Goal: Task Accomplishment & Management: Complete application form

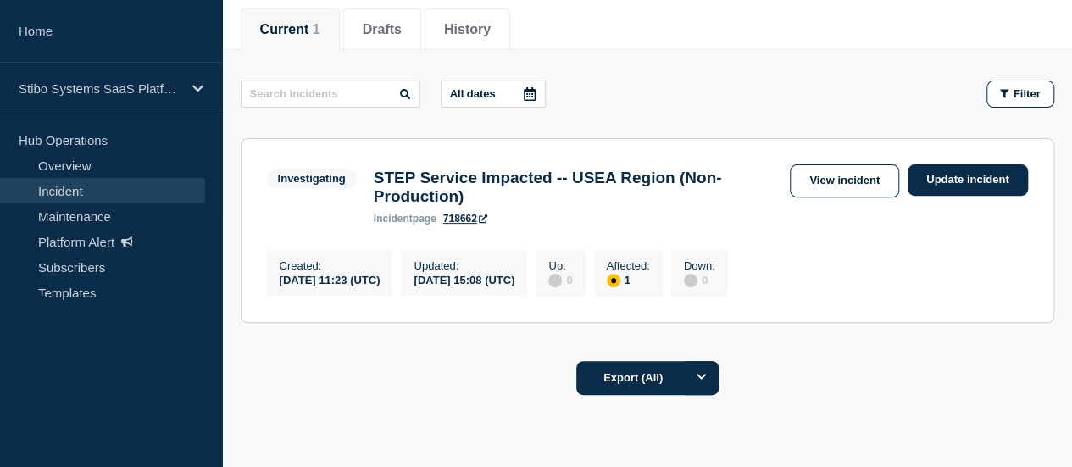
scroll to position [214, 0]
click at [667, 205] on h3 "STEP Service Impacted -- USEA Region (Non- Production)" at bounding box center [578, 186] width 408 height 37
click at [673, 187] on h3 "STEP Service Impacted -- USEA Region (Non- Production)" at bounding box center [578, 186] width 408 height 37
click at [582, 179] on h3 "STEP Service Impacted -- USEA Region (Non- Production)" at bounding box center [578, 186] width 408 height 37
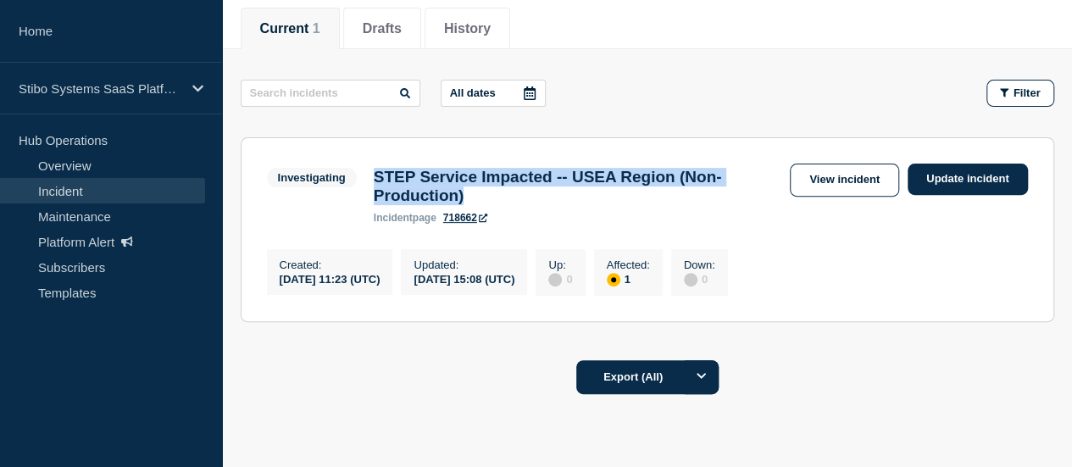
click at [582, 179] on h3 "STEP Service Impacted -- USEA Region (Non- Production)" at bounding box center [578, 186] width 408 height 37
copy h3 "STEP Service Impacted -- USEA Region (Non- Production)"
click at [825, 187] on link "View incident" at bounding box center [844, 180] width 109 height 33
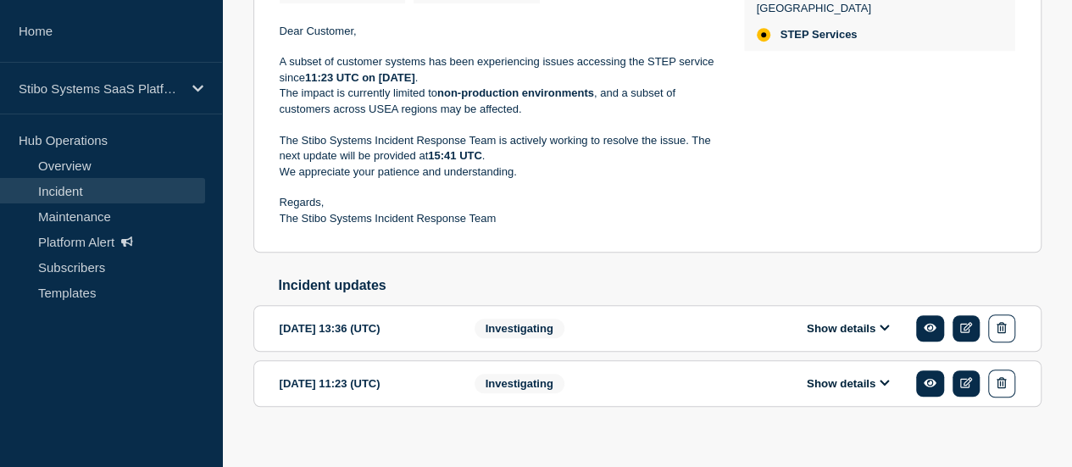
scroll to position [495, 0]
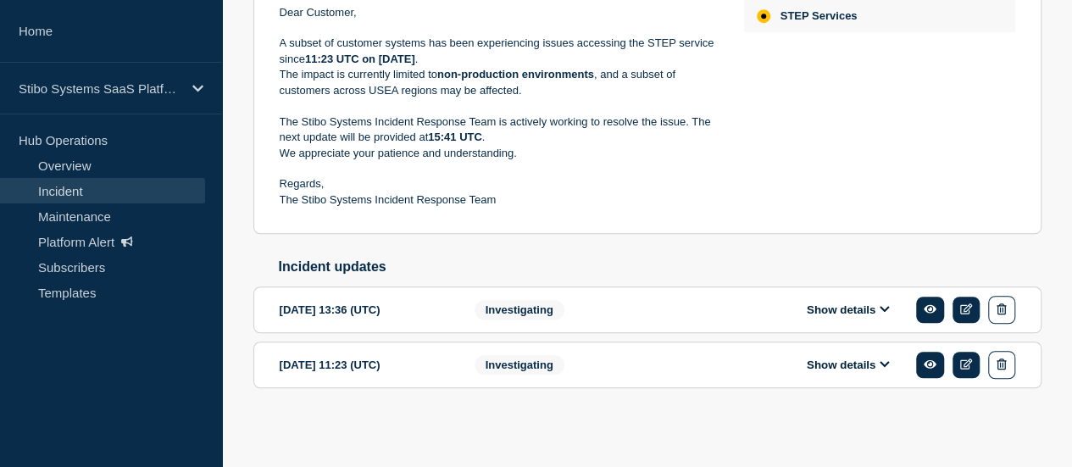
click at [881, 367] on icon at bounding box center [885, 363] width 10 height 11
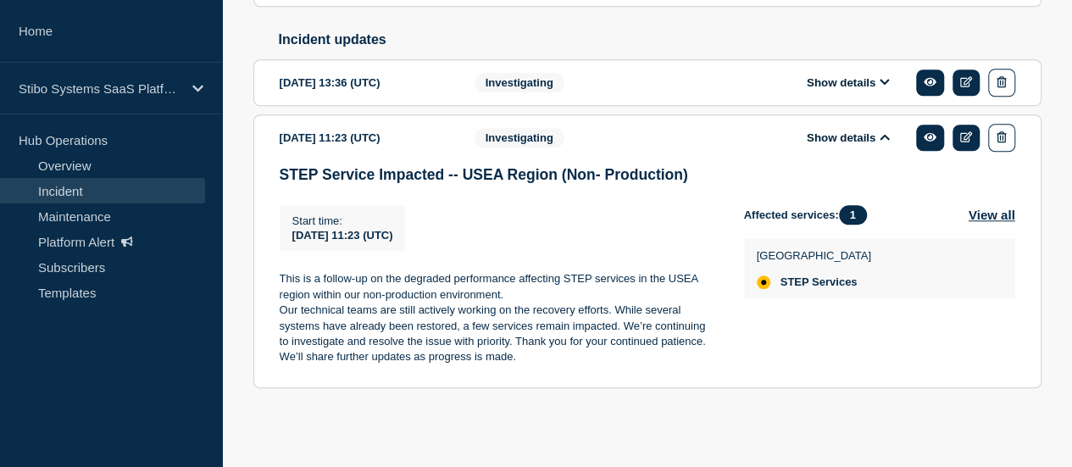
scroll to position [725, 0]
click at [858, 83] on button "Show details" at bounding box center [848, 82] width 93 height 14
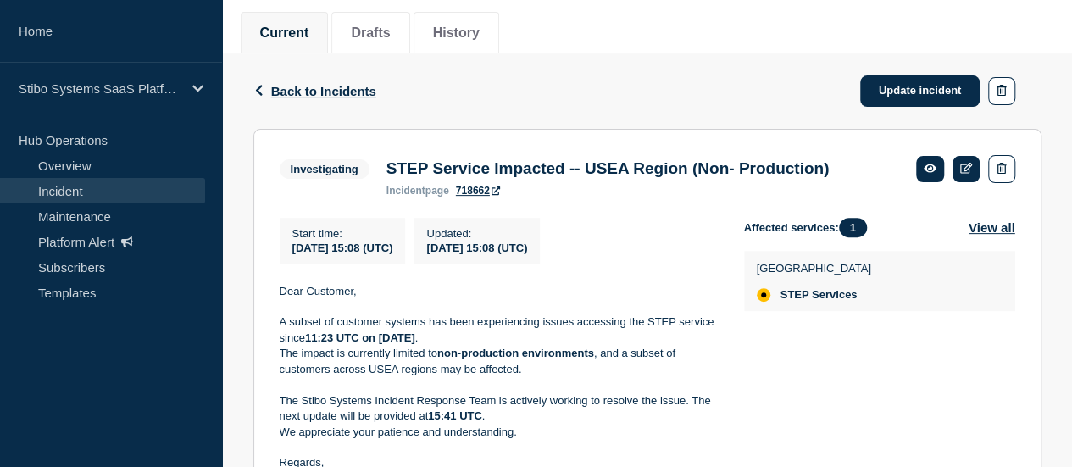
scroll to position [208, 0]
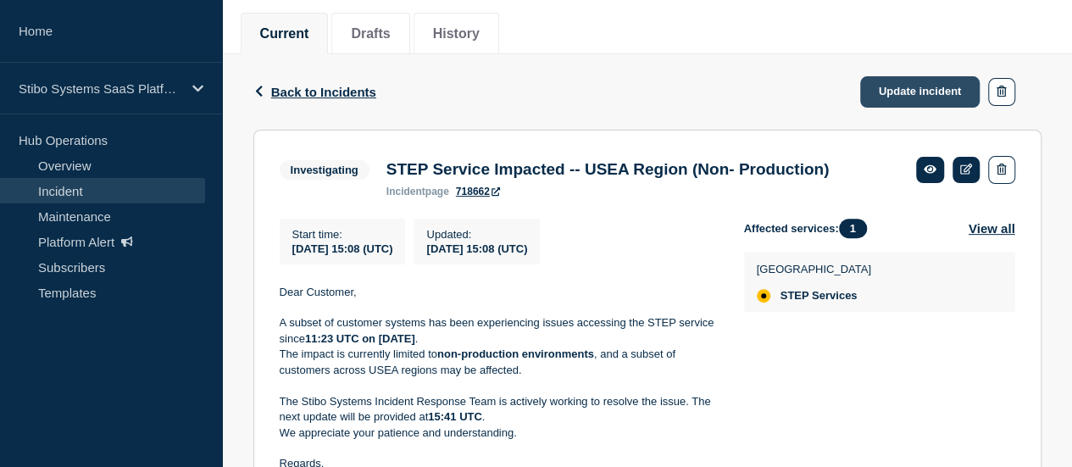
click at [897, 104] on link "Update incident" at bounding box center [920, 91] width 120 height 31
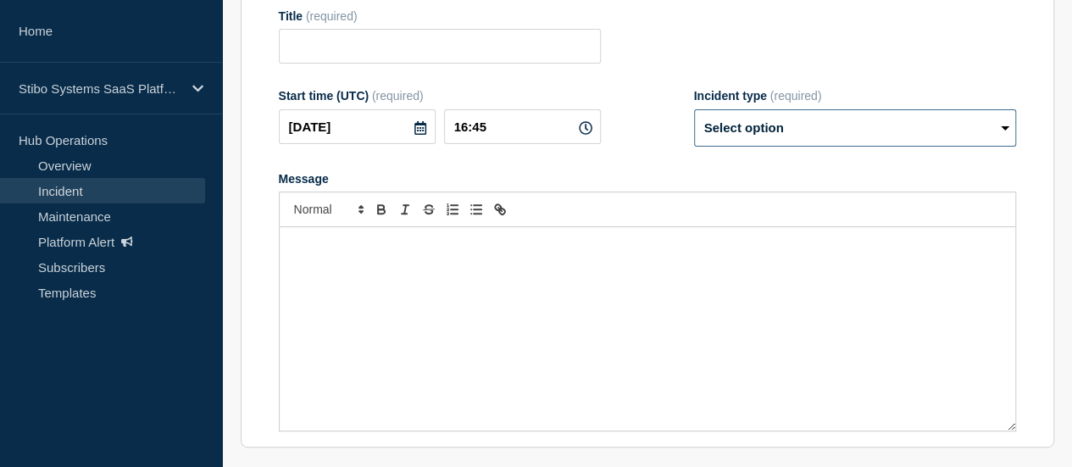
click at [754, 131] on select "Select option Investigating Identified Monitoring Resolved" at bounding box center [855, 127] width 322 height 37
type input "STEP Service Impacted -- USEA Region (Non- Production)"
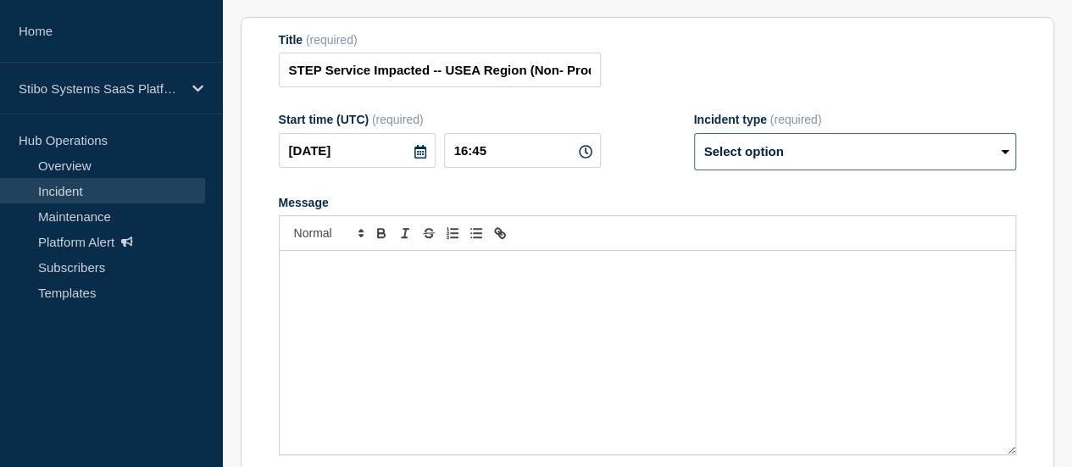
scroll to position [237, 0]
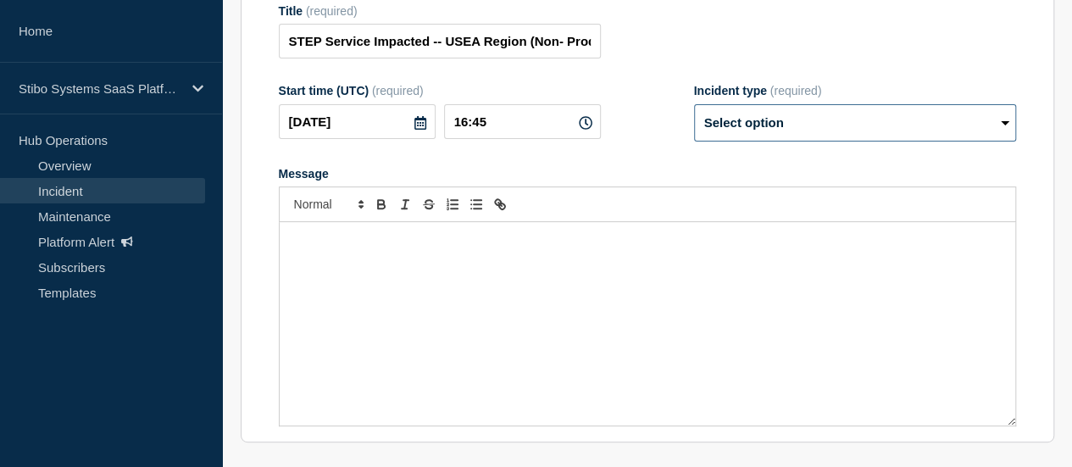
select select "resolved"
click at [694, 113] on select "Select option Investigating Identified Monitoring Resolved" at bounding box center [855, 122] width 322 height 37
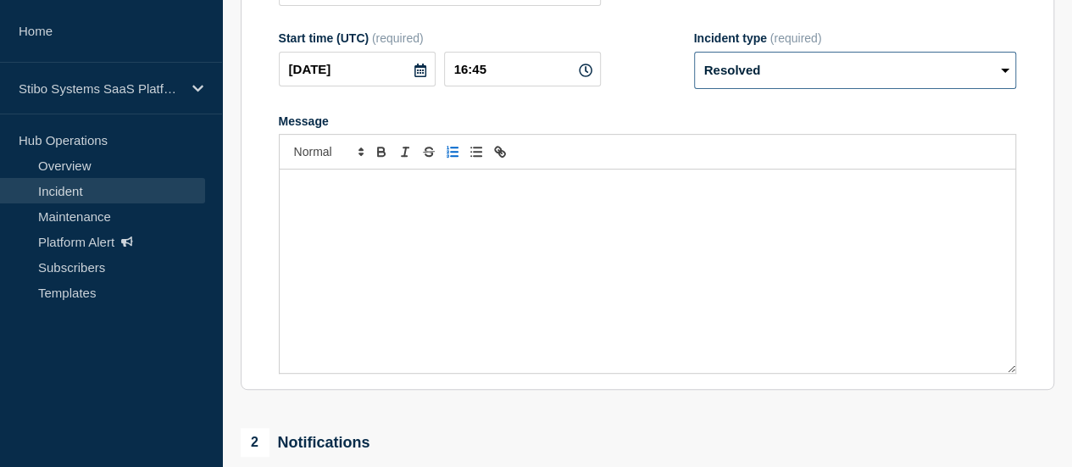
scroll to position [291, 0]
click at [414, 231] on div "Message" at bounding box center [648, 270] width 736 height 203
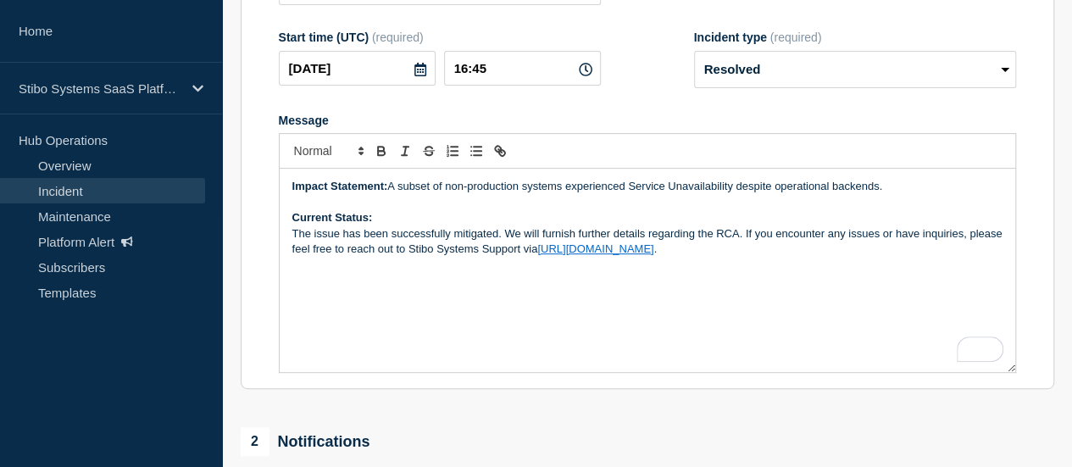
click at [897, 194] on p "Impact Statement: A subset of non-production systems experienced Service Unavai…" at bounding box center [647, 186] width 710 height 15
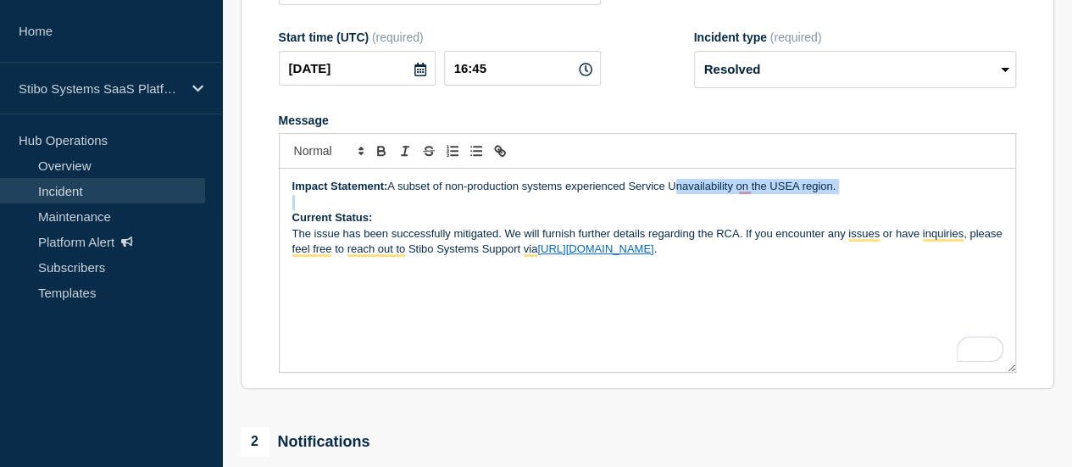
drag, startPoint x: 678, startPoint y: 214, endPoint x: 662, endPoint y: 160, distance: 55.8
click at [662, 160] on div "Impact Statement: A subset of non-production systems experienced Service Unavai…" at bounding box center [647, 253] width 737 height 240
click at [724, 169] on div at bounding box center [647, 151] width 737 height 36
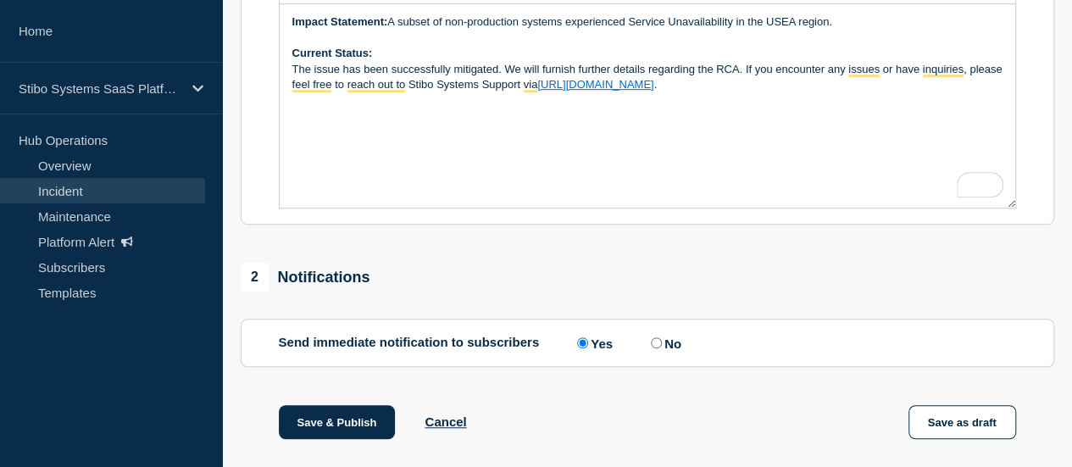
scroll to position [457, 0]
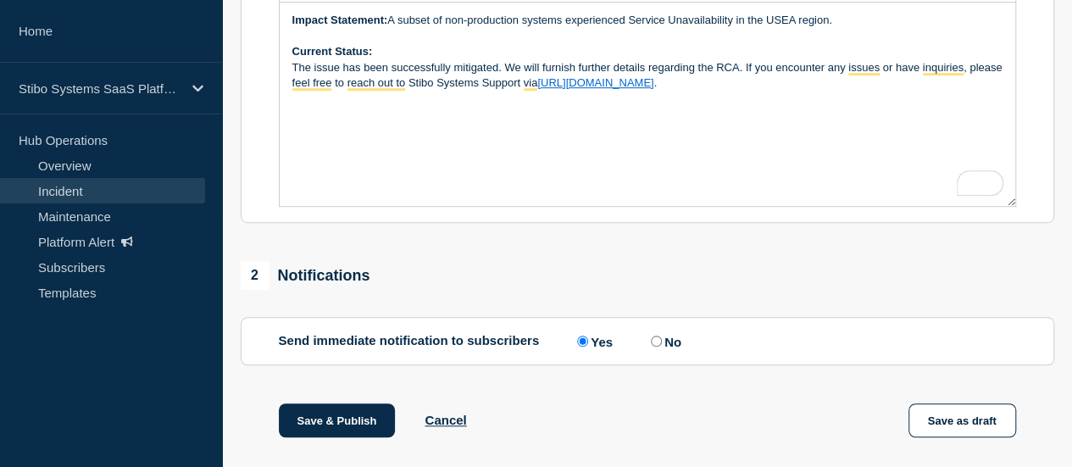
click at [645, 170] on div "Impact Statement: A subset of non-production systems experienced Service Unavai…" at bounding box center [648, 104] width 736 height 203
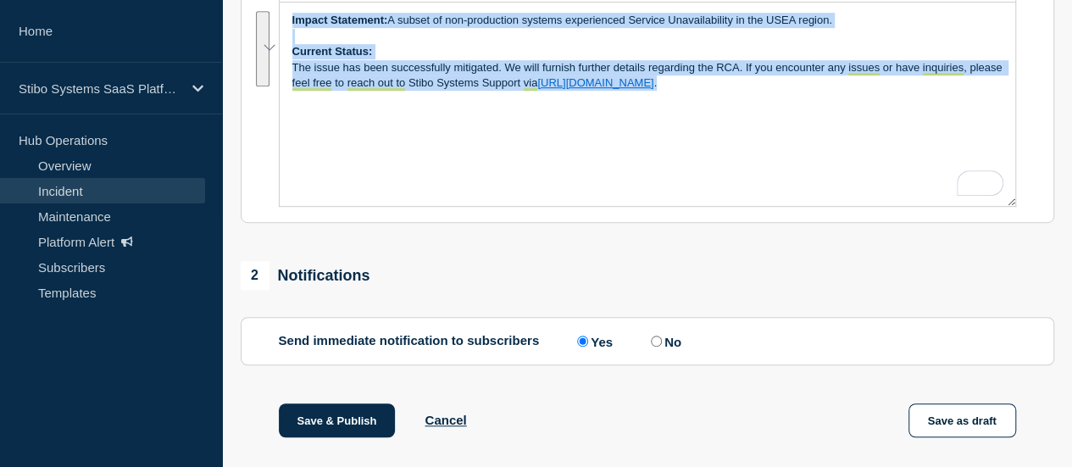
copy div "Impact Statement: A subset of non-production systems experienced Service Unavai…"
click at [483, 190] on div "Impact Statement: A subset of non-production systems experienced Service Unavai…" at bounding box center [648, 104] width 736 height 203
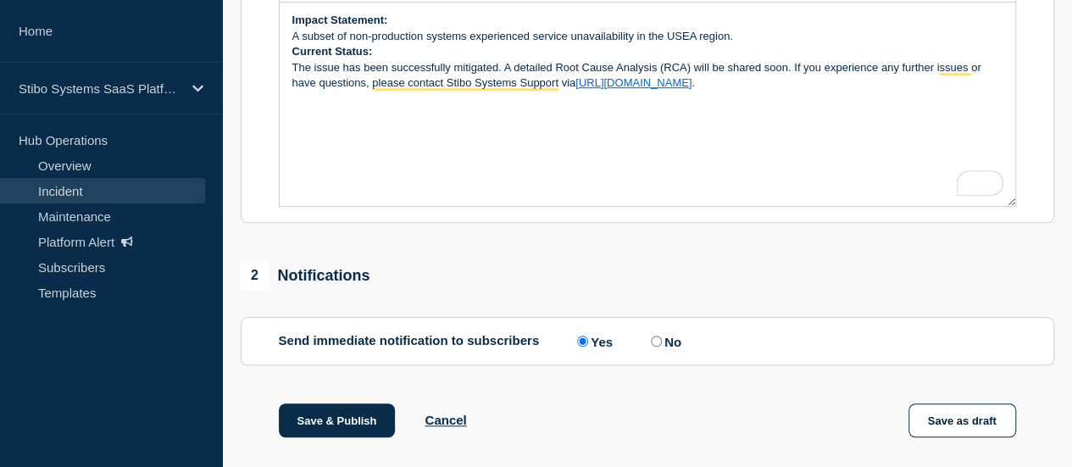
scroll to position [474, 0]
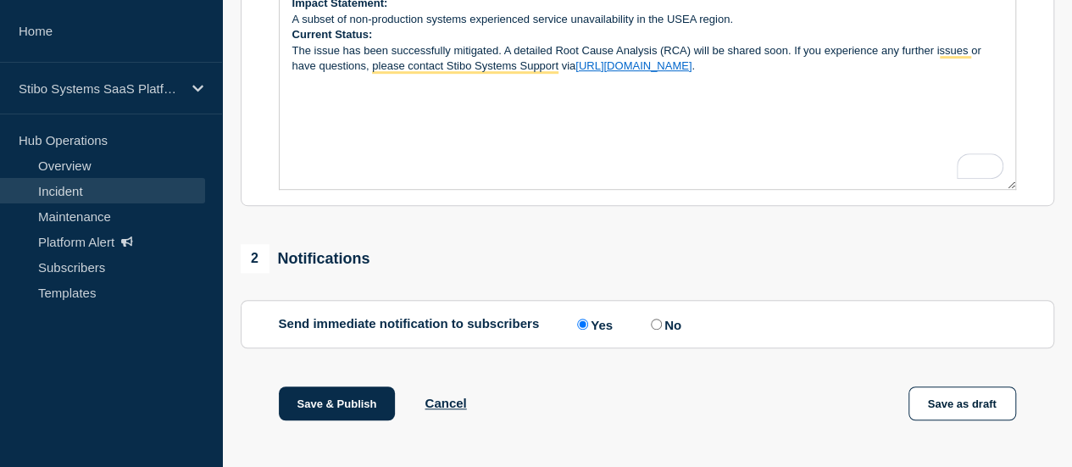
click at [473, 131] on div "Impact Statement: A subset of non-production systems experienced service unavai…" at bounding box center [648, 87] width 736 height 203
click at [770, 87] on div "Impact Statement: A subset of non-production systems experienced service unavai…" at bounding box center [648, 87] width 736 height 203
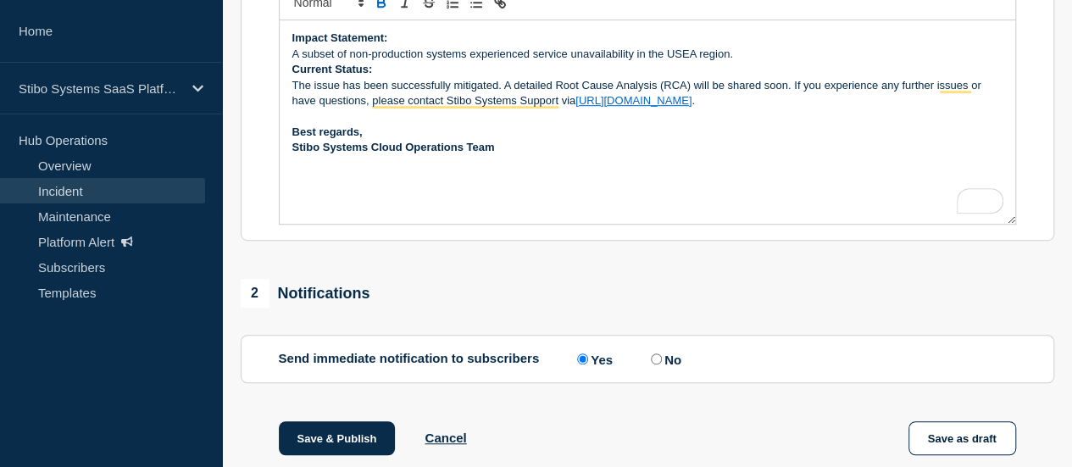
scroll to position [447, 0]
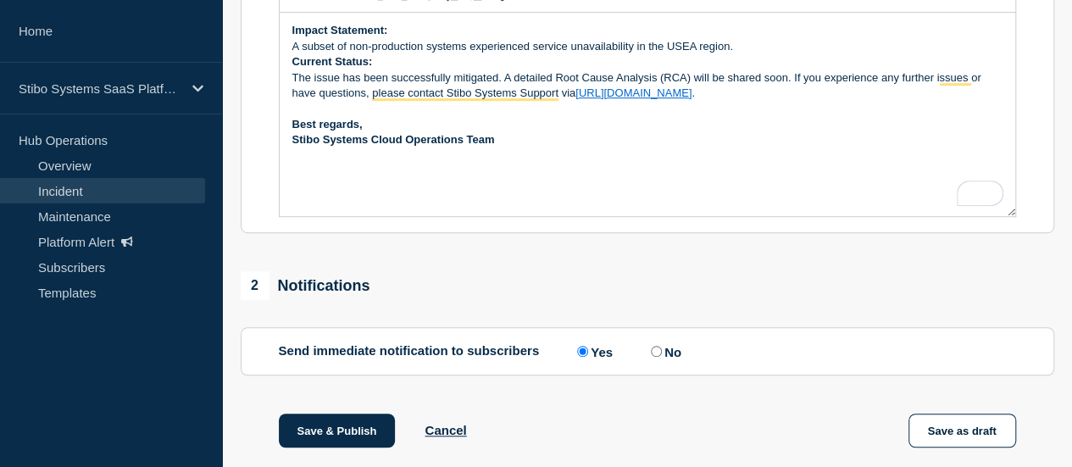
click at [385, 145] on strong "Stibo Systems Cloud Operations Team" at bounding box center [393, 139] width 203 height 13
click at [441, 158] on div "Impact Statement: A subset of non-production systems experienced service unavai…" at bounding box center [648, 114] width 736 height 203
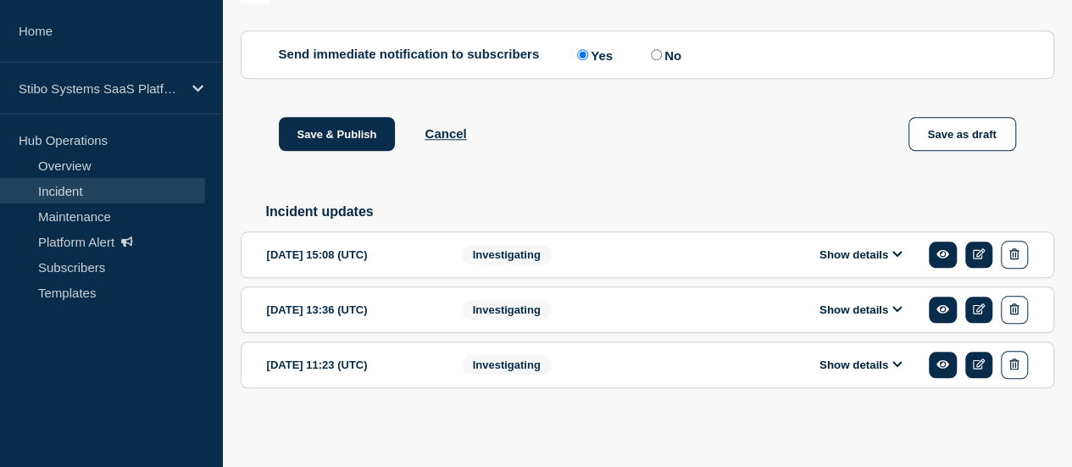
scroll to position [752, 0]
click at [364, 125] on button "Save & Publish" at bounding box center [337, 134] width 117 height 34
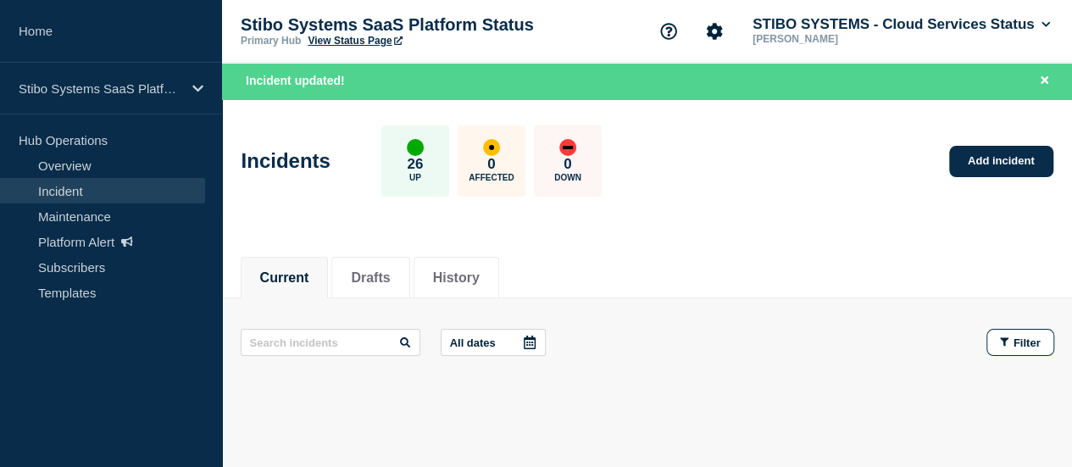
scroll to position [86, 0]
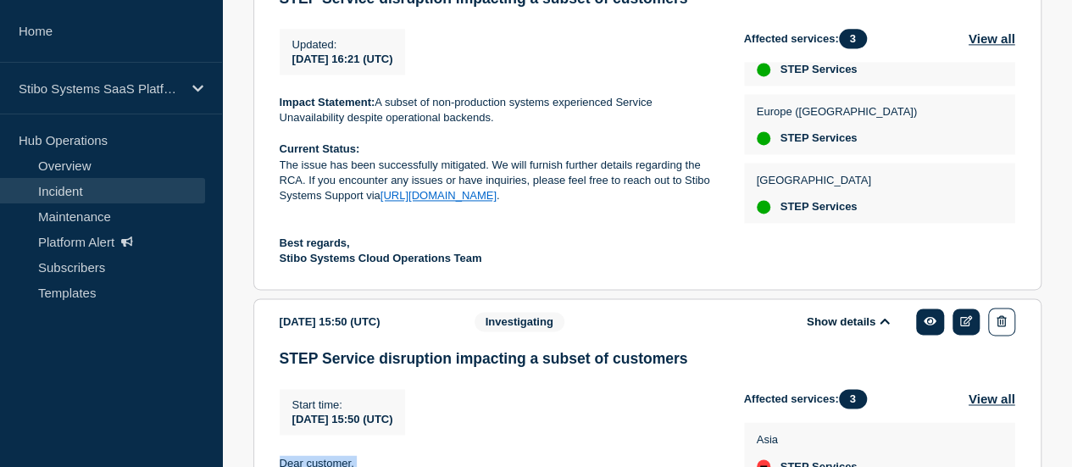
scroll to position [1213, 0]
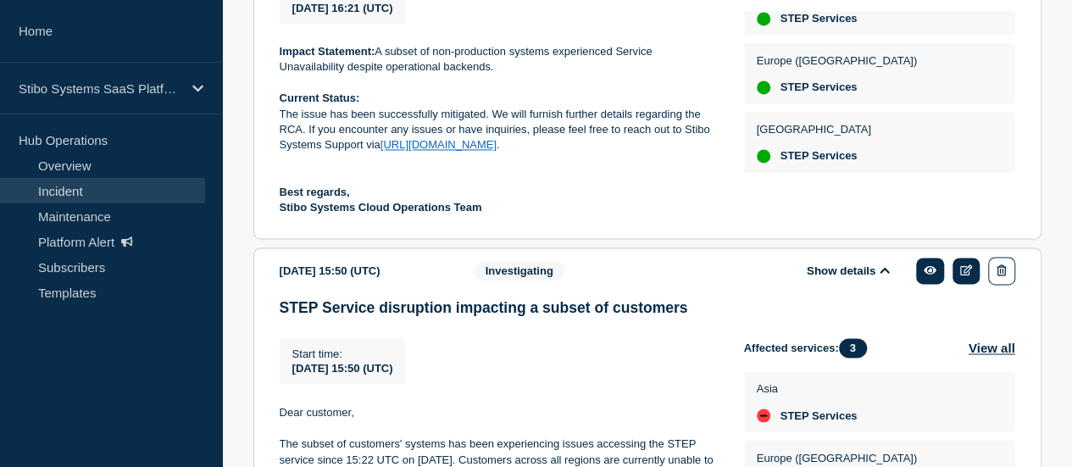
click at [469, 87] on p at bounding box center [498, 82] width 437 height 15
click at [441, 75] on p "Impact Statement: A subset of non-production systems experienced Service Unavai…" at bounding box center [498, 59] width 437 height 31
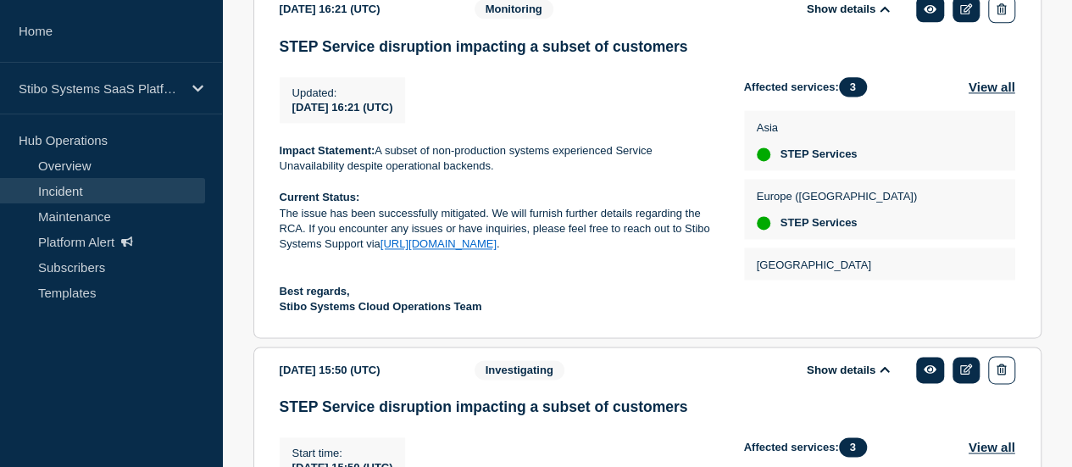
scroll to position [1115, 0]
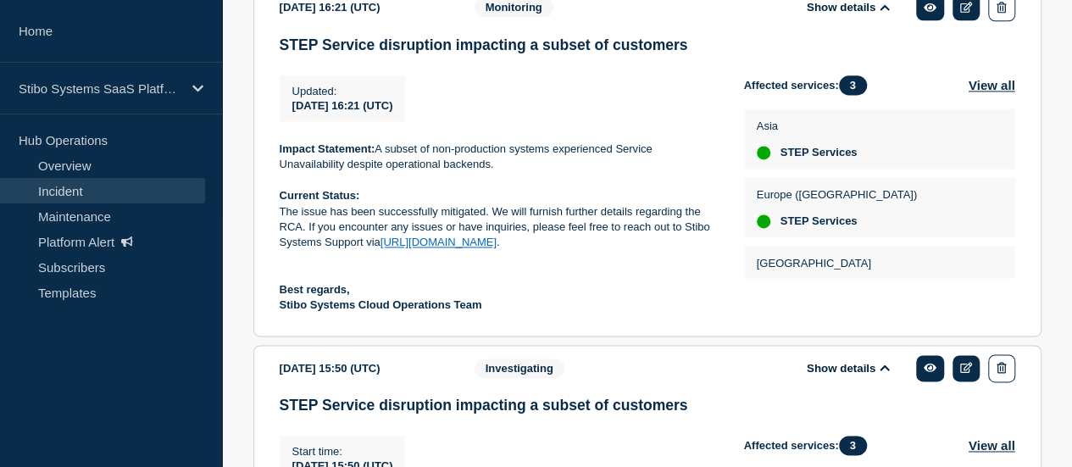
click at [472, 248] on link "[URL][DOMAIN_NAME]" at bounding box center [439, 242] width 116 height 13
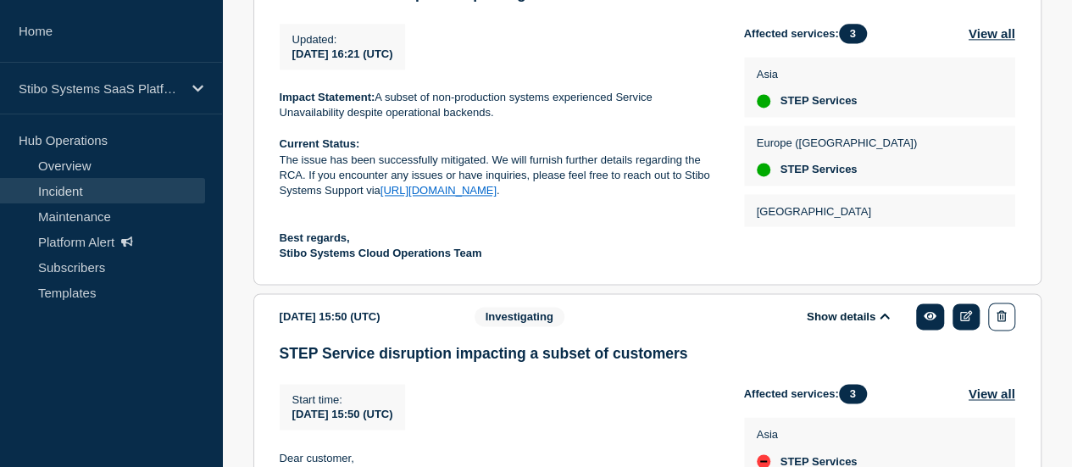
scroll to position [1203, 0]
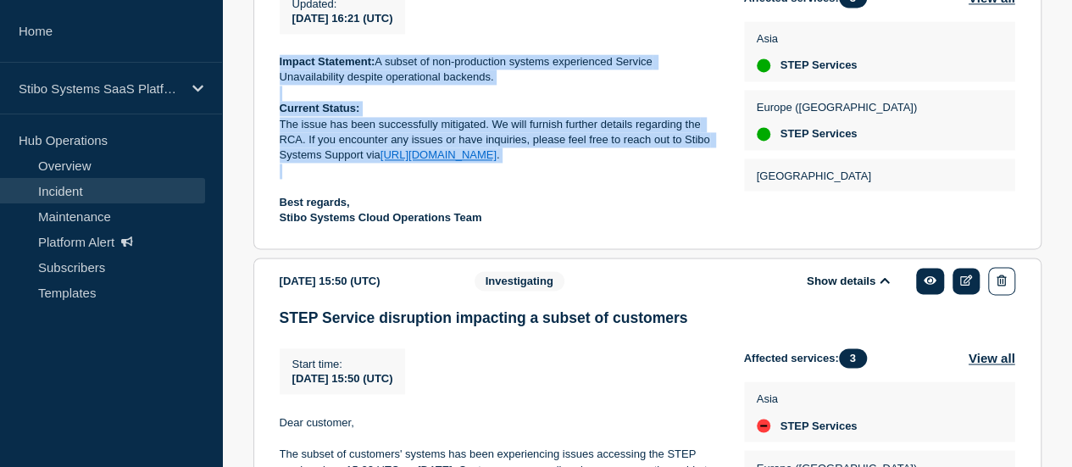
drag, startPoint x: 278, startPoint y: 74, endPoint x: 546, endPoint y: 184, distance: 289.6
click at [546, 184] on div "Impact Statement: A subset of non-production systems experienced Service Unavai…" at bounding box center [498, 140] width 437 height 172
copy div "Impact Statement: A subset of non-production systems experienced Service Unavai…"
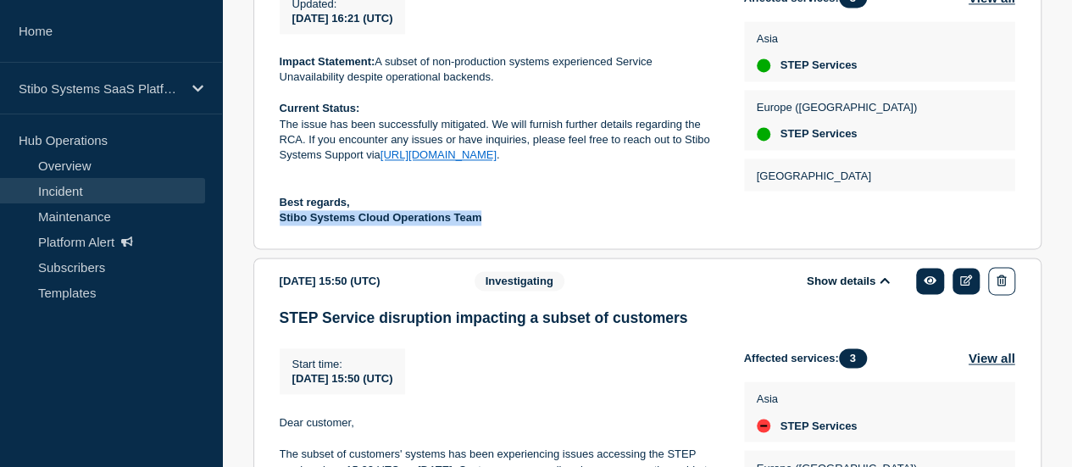
copy strong "Stibo Systems Cloud Operations Team"
copy div "Best regards, Stibo Systems Cloud Operations Team"
drag, startPoint x: 478, startPoint y: 227, endPoint x: 272, endPoint y: 213, distance: 206.4
click at [272, 213] on section "2024-07-17 16:21 (UTC) Show details Monitoring STEP Service disruption impactin…" at bounding box center [647, 73] width 788 height 353
